Goal: Find specific page/section: Find specific page/section

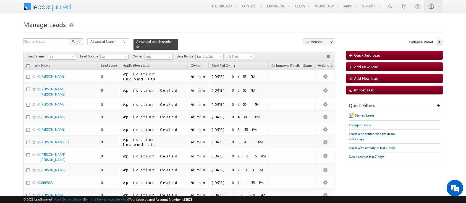
click at [139, 45] on span at bounding box center [137, 46] width 3 height 3
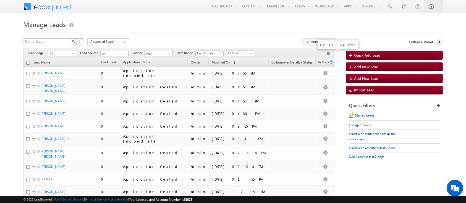
click at [331, 55] on button "button" at bounding box center [329, 54] width 6 height 6
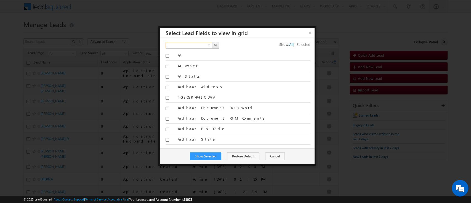
click at [180, 44] on input "text" at bounding box center [189, 45] width 47 height 7
click at [217, 44] on button "button" at bounding box center [215, 45] width 7 height 7
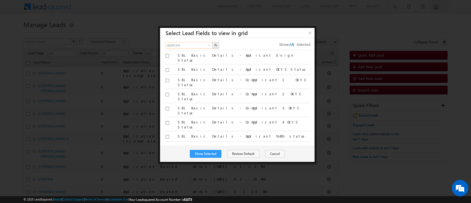
click at [186, 44] on input "applicant" at bounding box center [189, 45] width 47 height 7
type input "a"
type input "Search Fields"
click at [312, 34] on button "×" at bounding box center [310, 33] width 9 height 10
